Goal: Navigation & Orientation: Find specific page/section

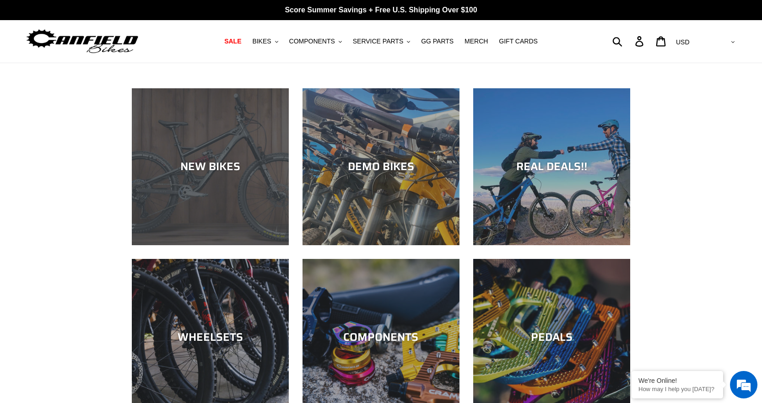
click at [214, 171] on div "NEW BIKES" at bounding box center [210, 166] width 157 height 13
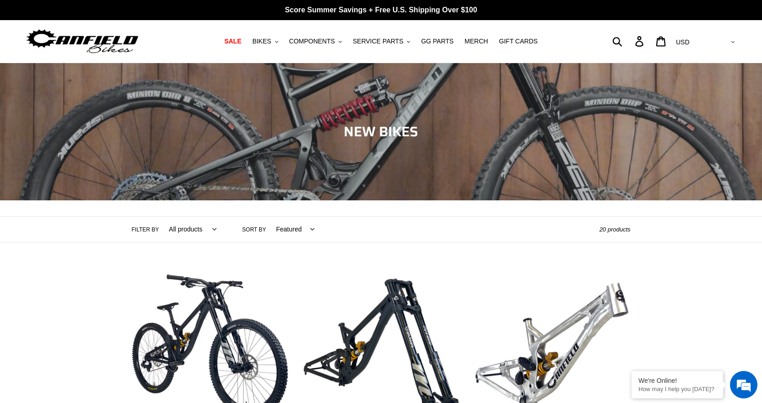
click at [76, 41] on img at bounding box center [82, 41] width 114 height 29
